Goal: Find contact information

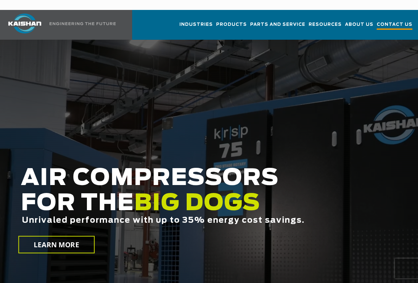
click at [393, 21] on span "Contact Us" at bounding box center [395, 25] width 36 height 9
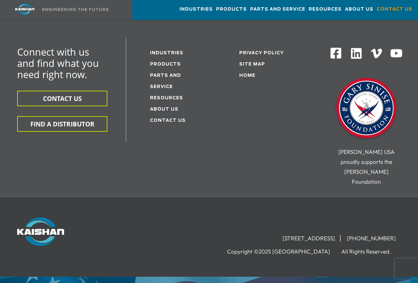
scroll to position [221, 0]
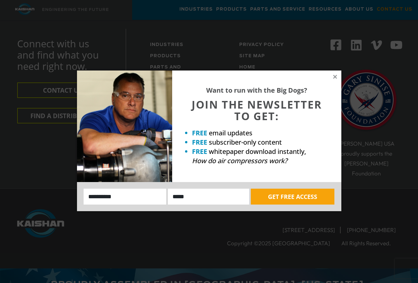
drag, startPoint x: 336, startPoint y: 78, endPoint x: 316, endPoint y: 82, distance: 21.2
click at [336, 78] on icon at bounding box center [335, 77] width 4 height 4
